Goal: Task Accomplishment & Management: Complete application form

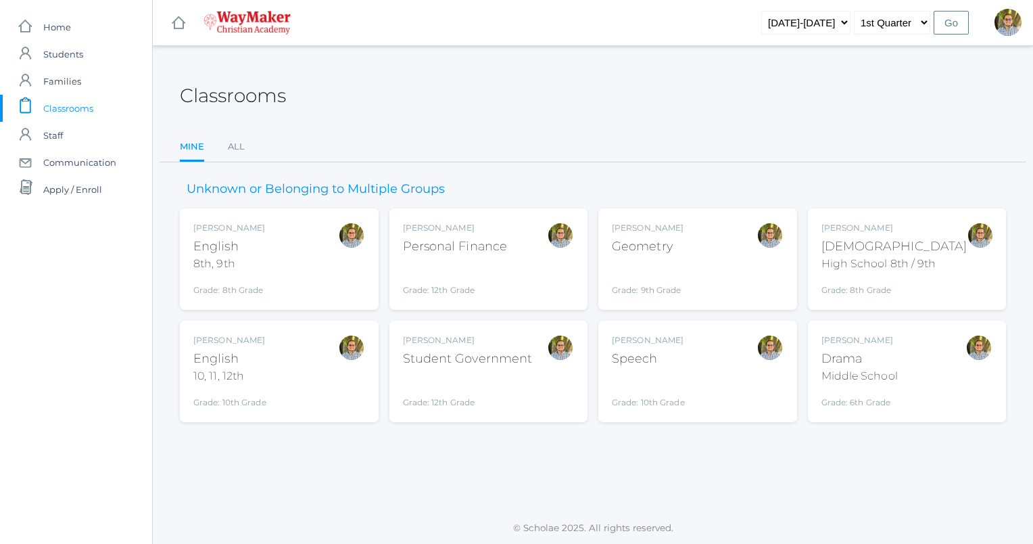
click at [644, 262] on div "Grade: 9th Grade" at bounding box center [648, 278] width 72 height 35
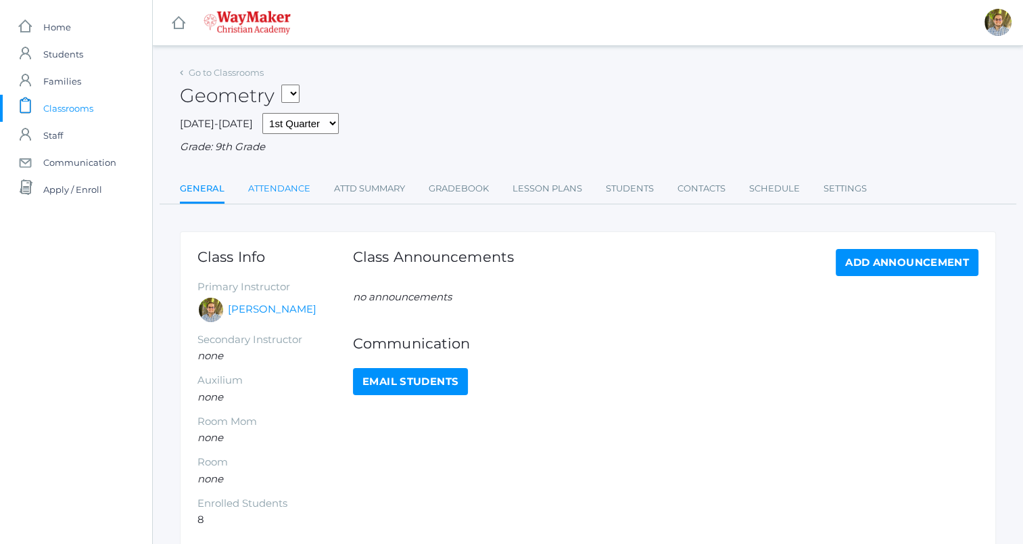
click at [276, 186] on link "Attendance" at bounding box center [279, 188] width 62 height 27
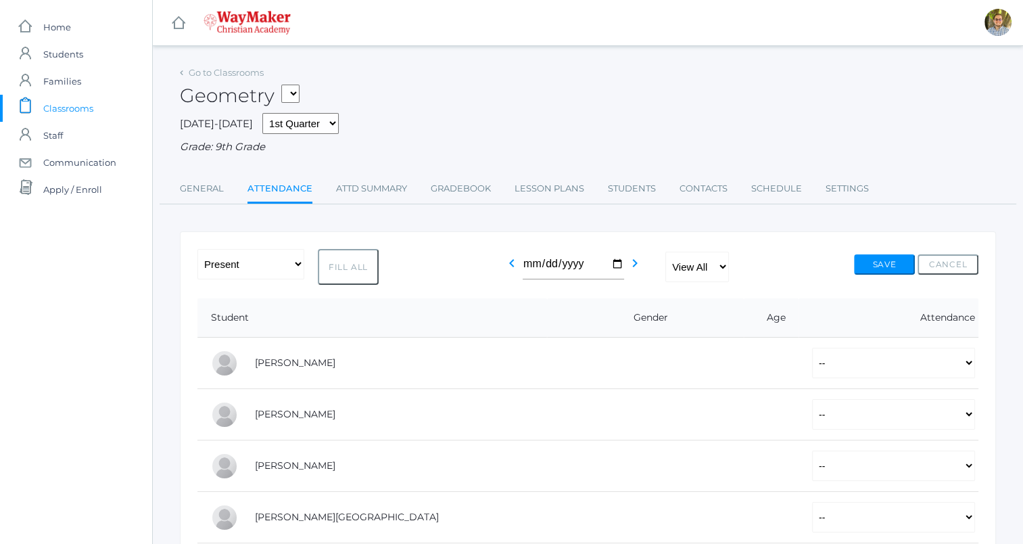
click at [365, 270] on button "Fill All" at bounding box center [348, 267] width 61 height 36
select select "P"
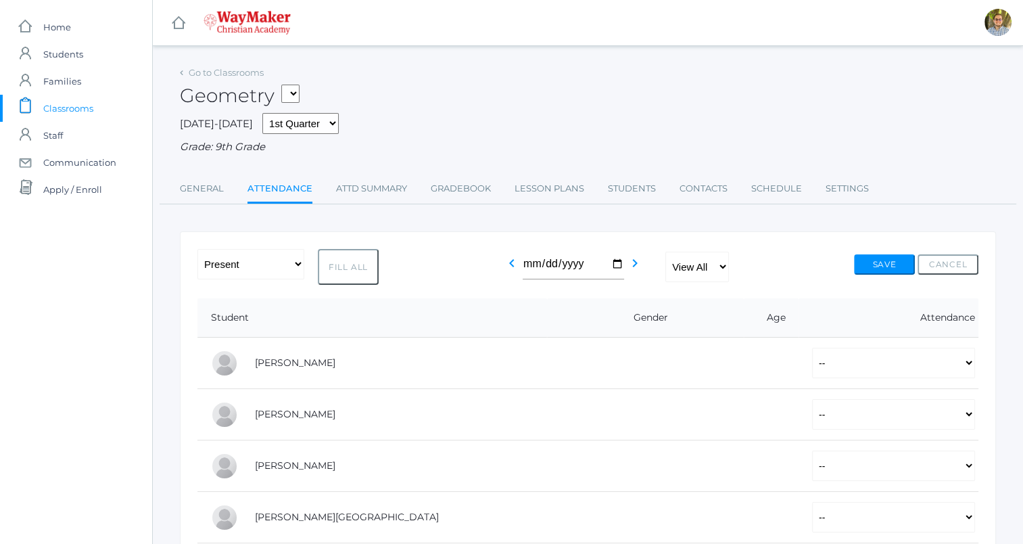
select select "P"
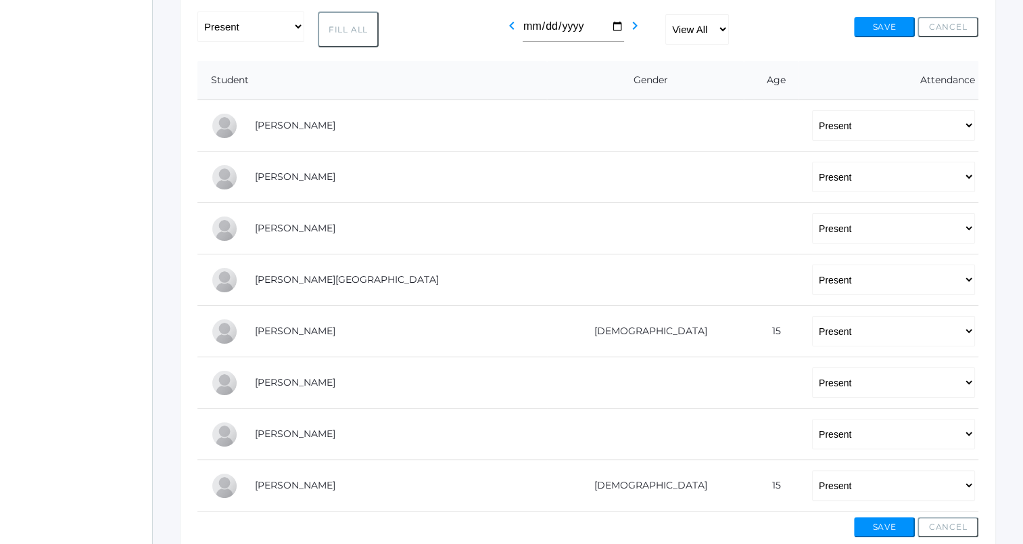
scroll to position [249, 0]
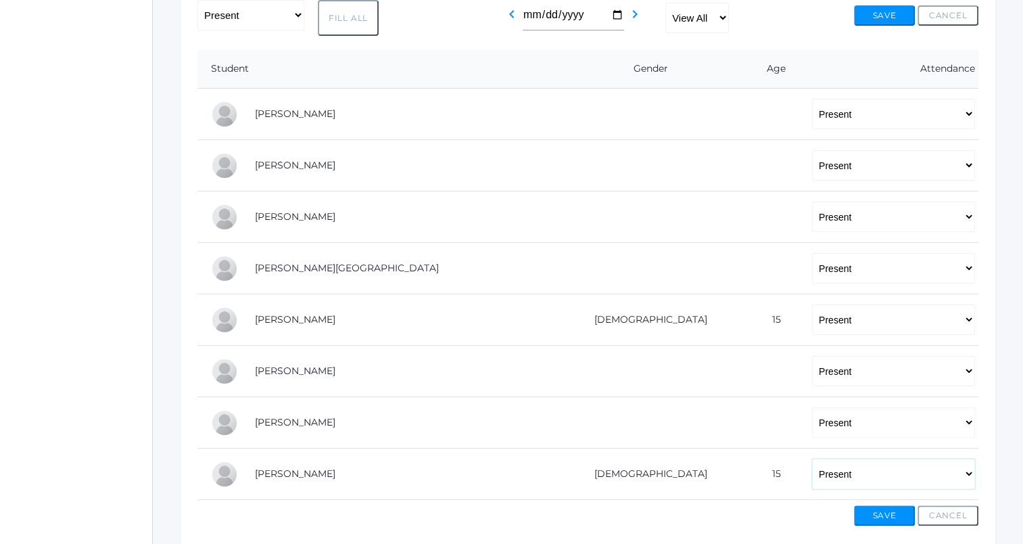
click at [812, 470] on select "-- Present Tardy Excused Tardy Unexcused Absent Excused Absent Unexcused" at bounding box center [893, 474] width 163 height 30
select select "AE"
click at [812, 459] on select "-- Present Tardy Excused Tardy Unexcused Absent Excused Absent Unexcused" at bounding box center [893, 474] width 163 height 30
click at [812, 311] on select "-- Present Tardy Excused Tardy Unexcused Absent Excused Absent Unexcused" at bounding box center [893, 319] width 163 height 30
select select "AE"
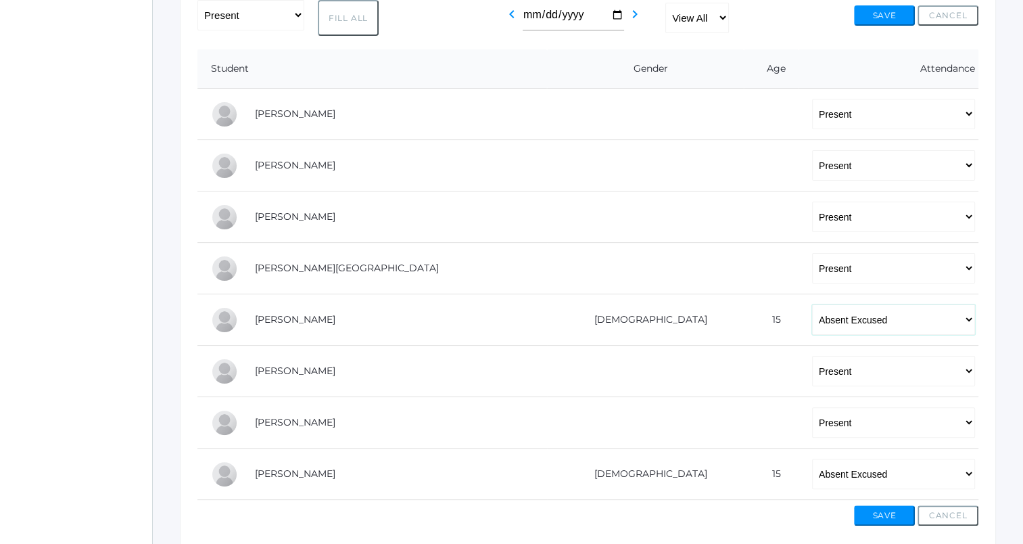
click at [812, 304] on select "-- Present Tardy Excused Tardy Unexcused Absent Excused Absent Unexcused" at bounding box center [893, 319] width 163 height 30
click at [881, 505] on button "Save" at bounding box center [884, 515] width 61 height 20
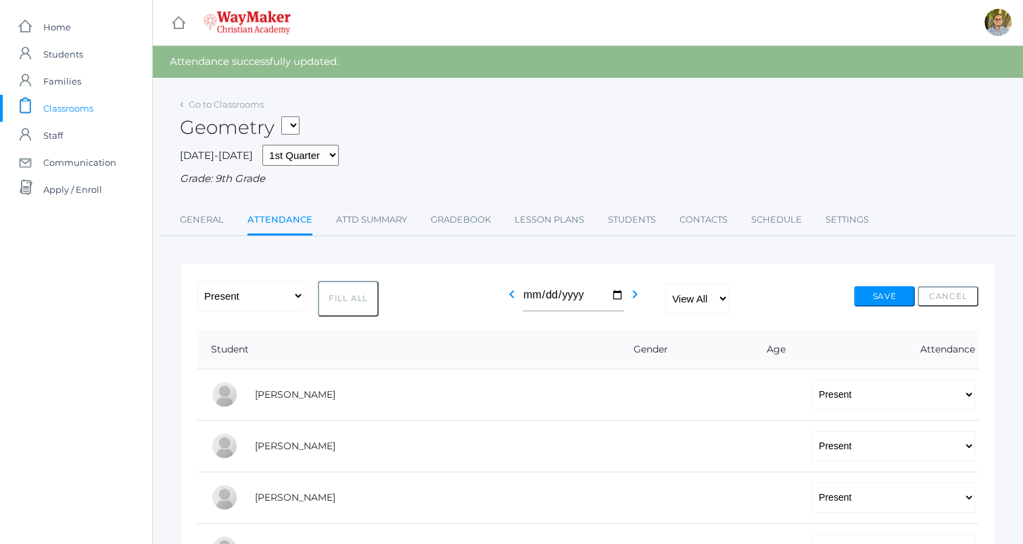
click at [50, 105] on span "Classrooms" at bounding box center [68, 108] width 50 height 27
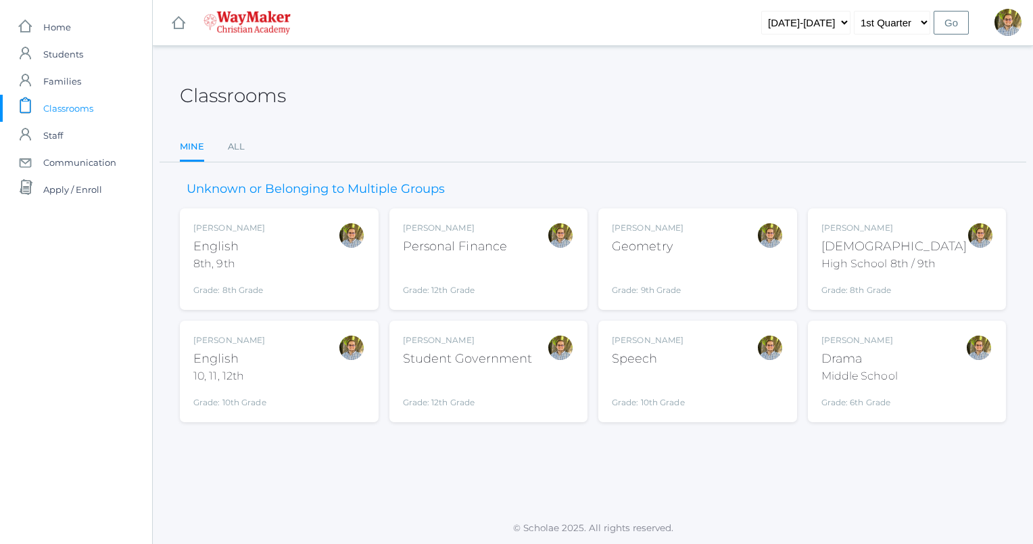
click at [709, 264] on div "Kylen Braileanu Geometry Grade: 9th Grade GEOM" at bounding box center [698, 259] width 172 height 74
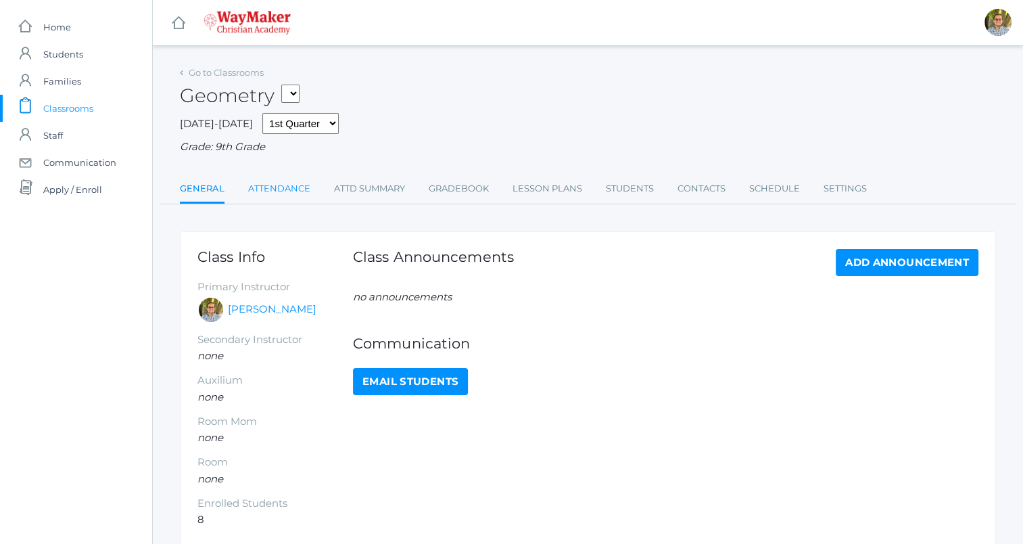
click at [276, 186] on link "Attendance" at bounding box center [279, 188] width 62 height 27
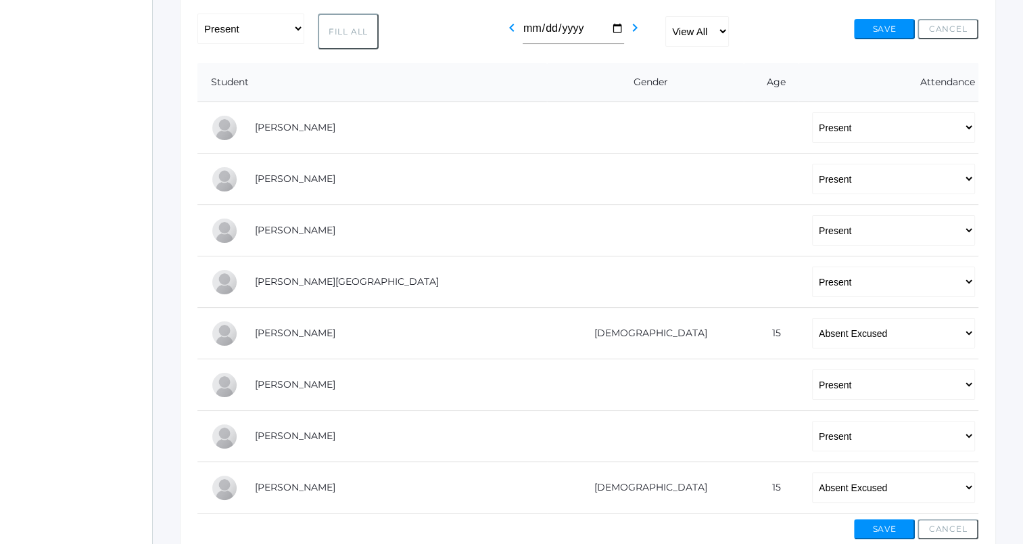
scroll to position [222, 0]
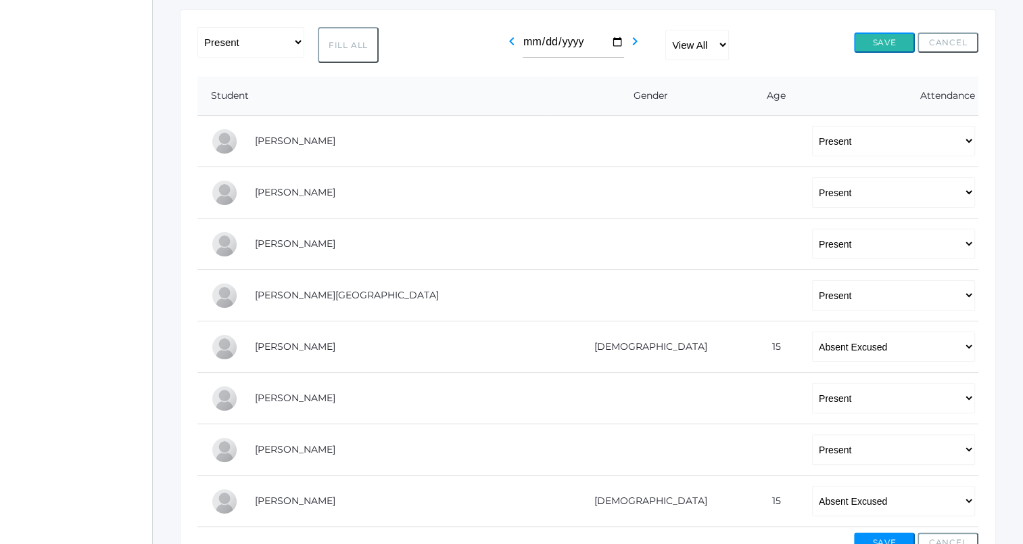
click at [878, 46] on button "Save" at bounding box center [884, 42] width 61 height 20
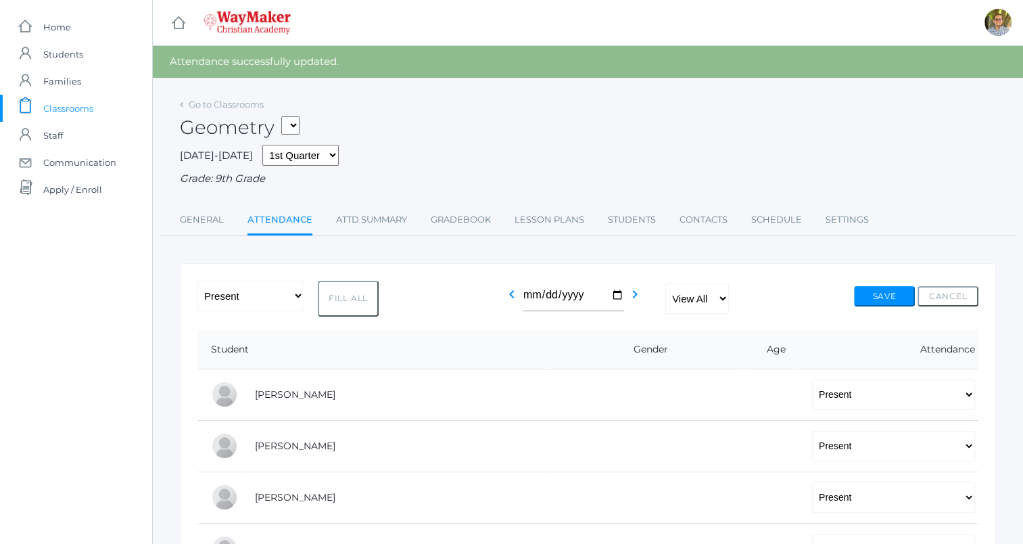
click at [76, 104] on span "Classrooms" at bounding box center [68, 108] width 50 height 27
